Goal: Use online tool/utility: Utilize a website feature to perform a specific function

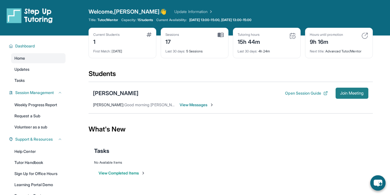
click at [346, 92] on span "Join Meeting" at bounding box center [352, 93] width 24 height 3
click at [350, 92] on span "Join Meeting" at bounding box center [352, 93] width 24 height 3
click at [351, 92] on span "Join Meeting" at bounding box center [352, 93] width 24 height 3
click at [347, 93] on span "Join Meeting" at bounding box center [352, 93] width 24 height 3
